Goal: Task Accomplishment & Management: Use online tool/utility

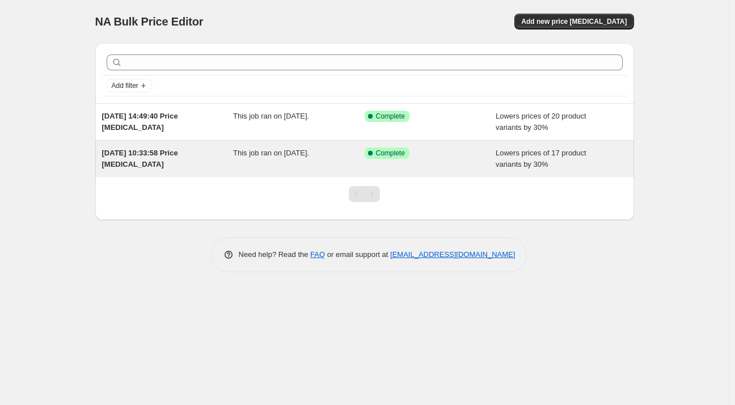
click at [529, 150] on span "Lowers prices of 17 product variants by 30%" at bounding box center [541, 159] width 91 height 20
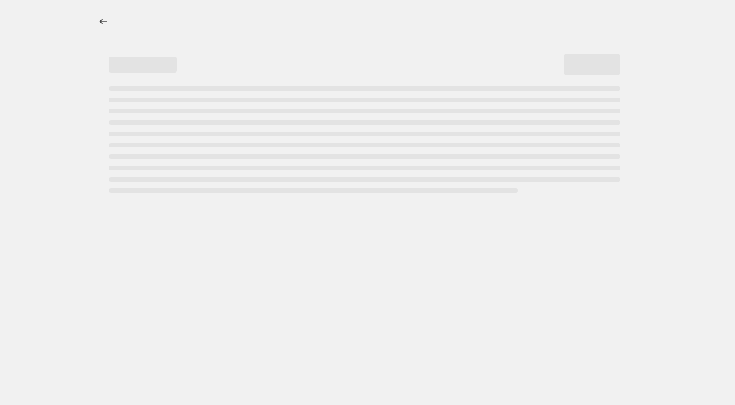
select select "percentage"
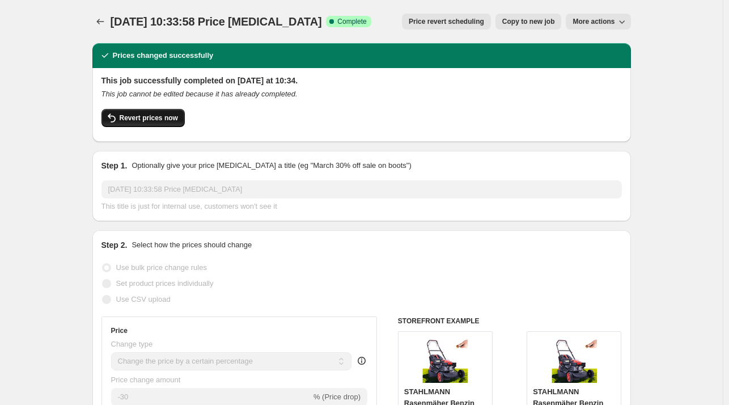
click at [123, 113] on button "Revert prices now" at bounding box center [143, 118] width 83 height 18
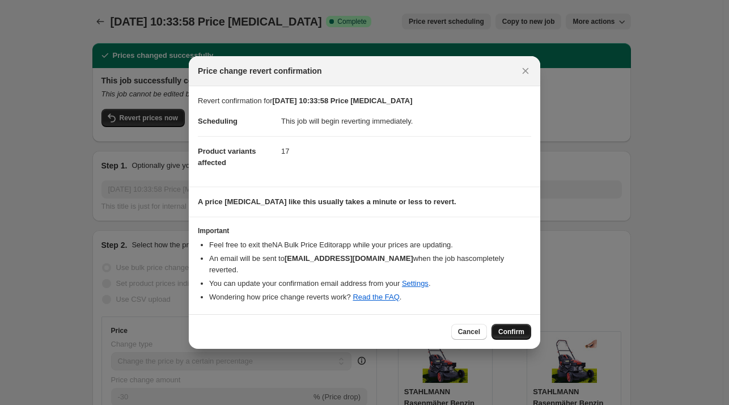
click at [504, 327] on span "Confirm" at bounding box center [512, 331] width 26 height 9
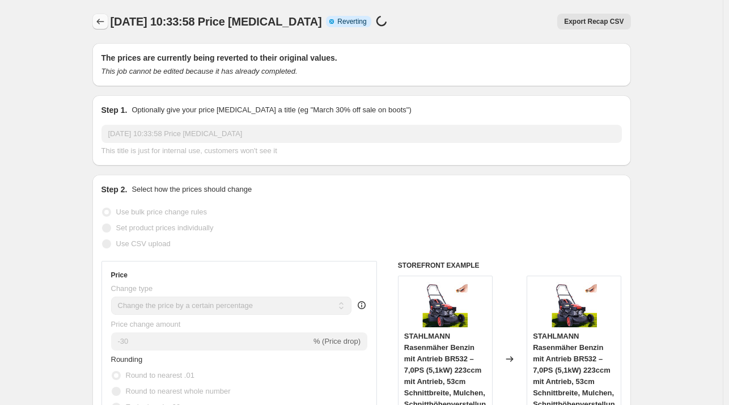
click at [96, 19] on button "Price change jobs" at bounding box center [100, 22] width 16 height 16
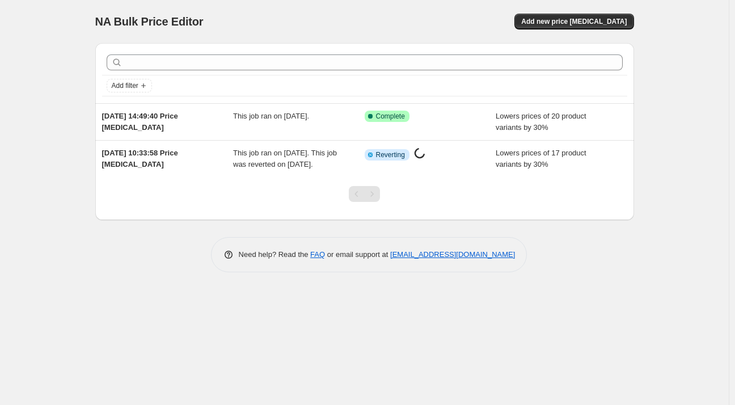
click at [490, 102] on div "Add filter" at bounding box center [364, 73] width 539 height 60
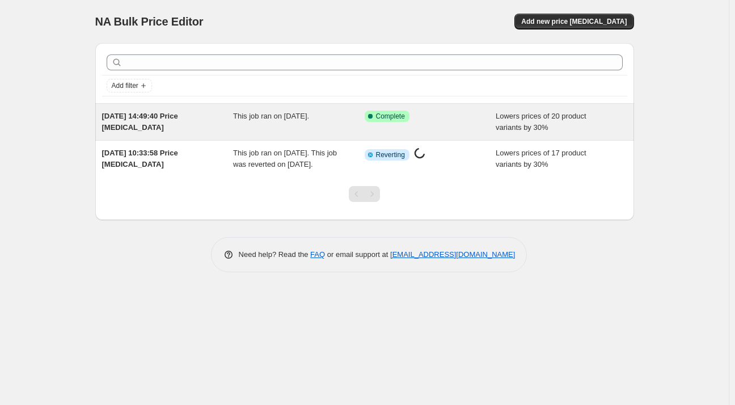
click at [490, 113] on div "Success Complete Complete" at bounding box center [431, 122] width 132 height 23
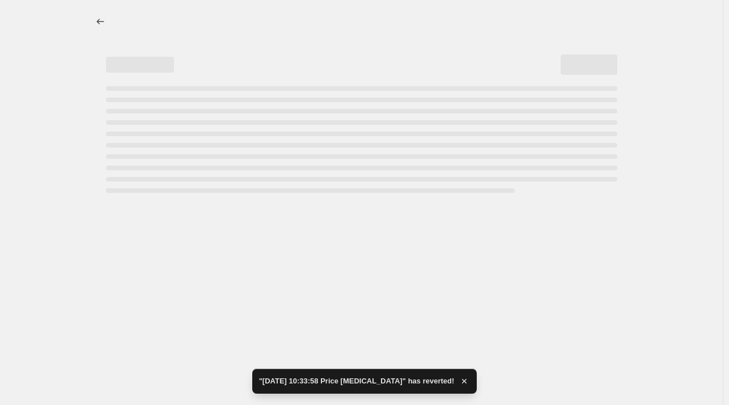
select select "percentage"
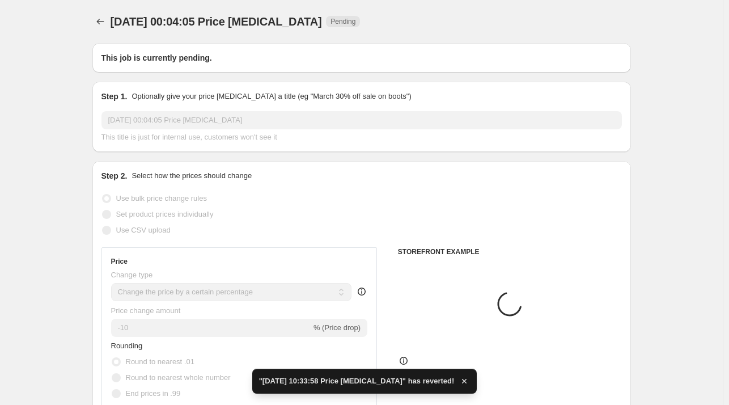
type input "[DATE] 14:49:40 Price [MEDICAL_DATA]"
radio input "false"
radio input "true"
select select "collection"
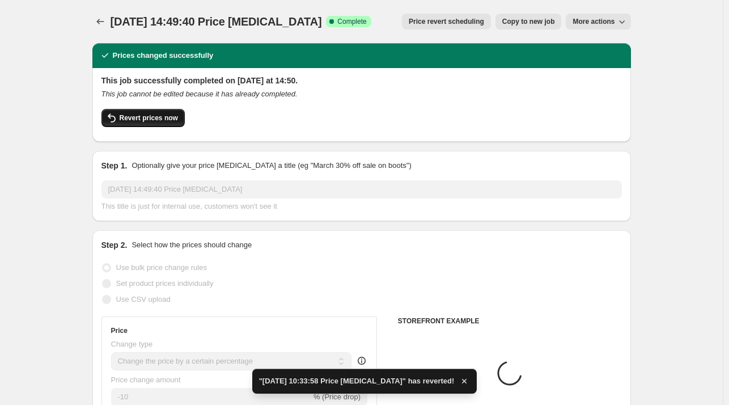
click at [144, 121] on span "Revert prices now" at bounding box center [149, 117] width 58 height 9
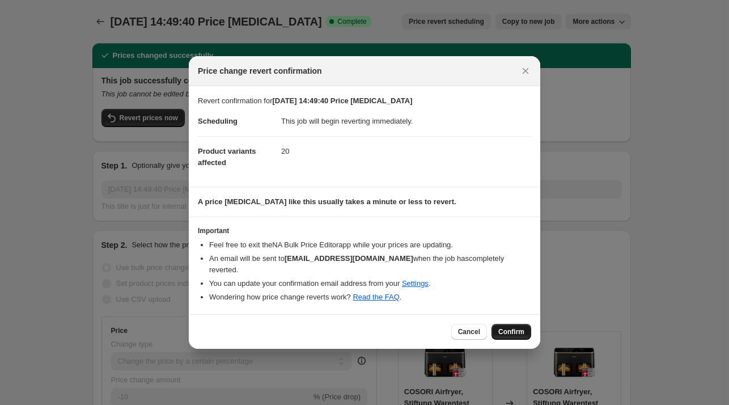
click at [516, 327] on span "Confirm" at bounding box center [512, 331] width 26 height 9
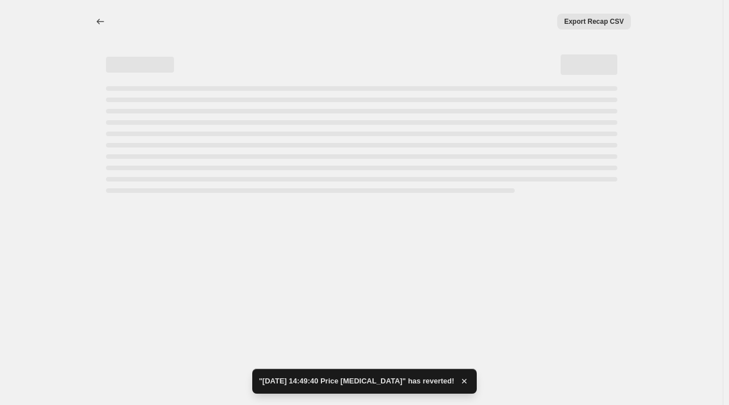
select select "percentage"
select select "collection"
